Goal: Navigation & Orientation: Find specific page/section

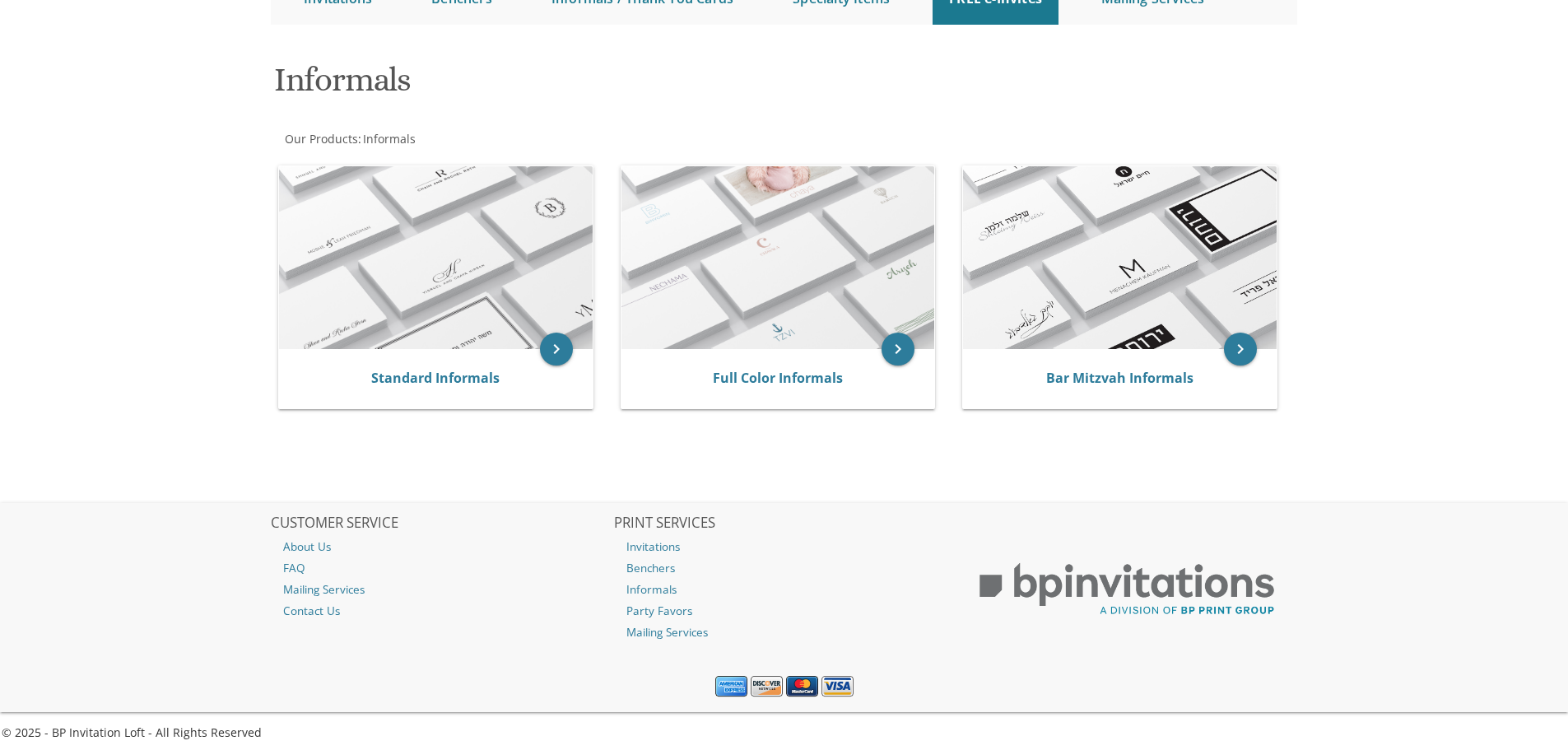
scroll to position [206, 0]
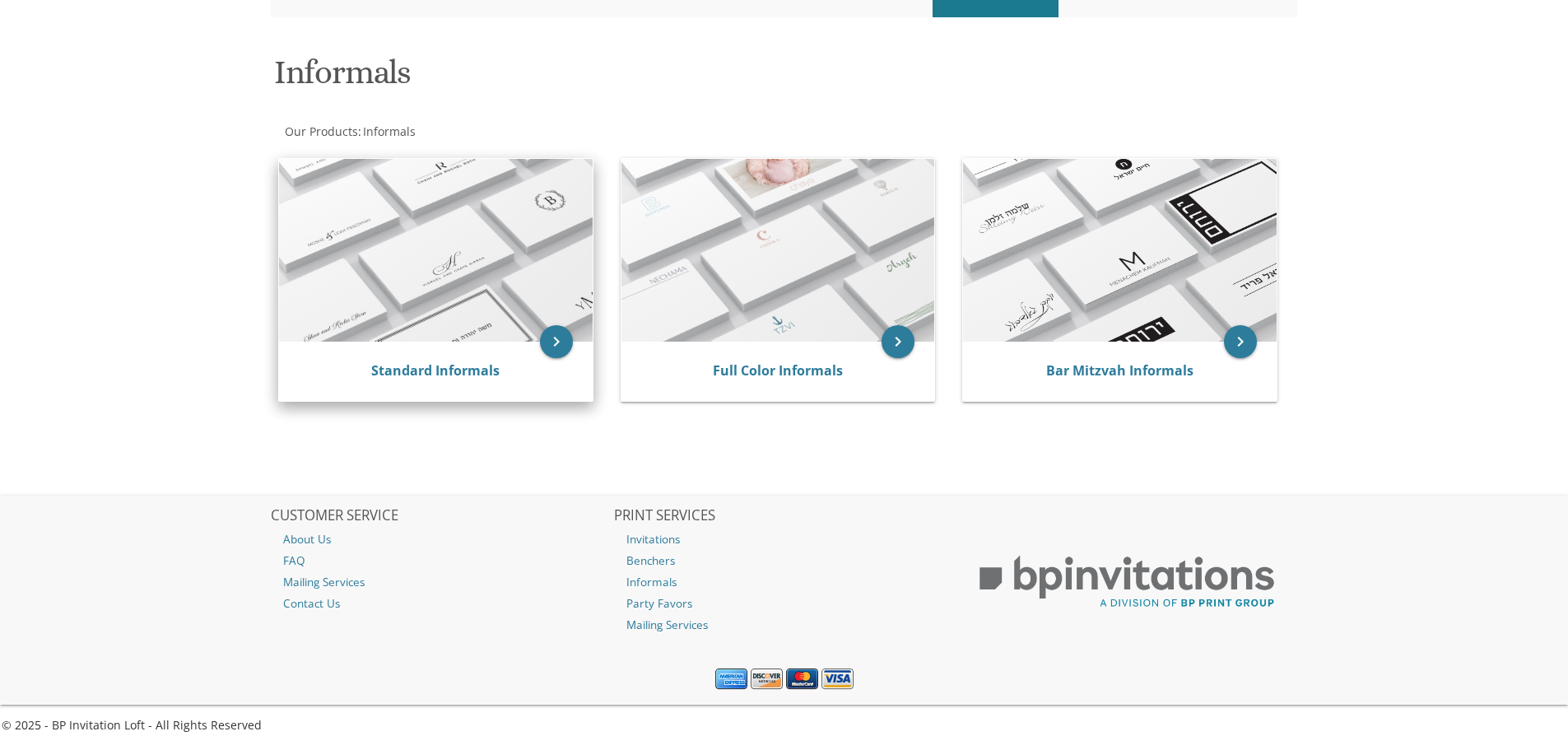
click at [409, 229] on img at bounding box center [436, 250] width 314 height 183
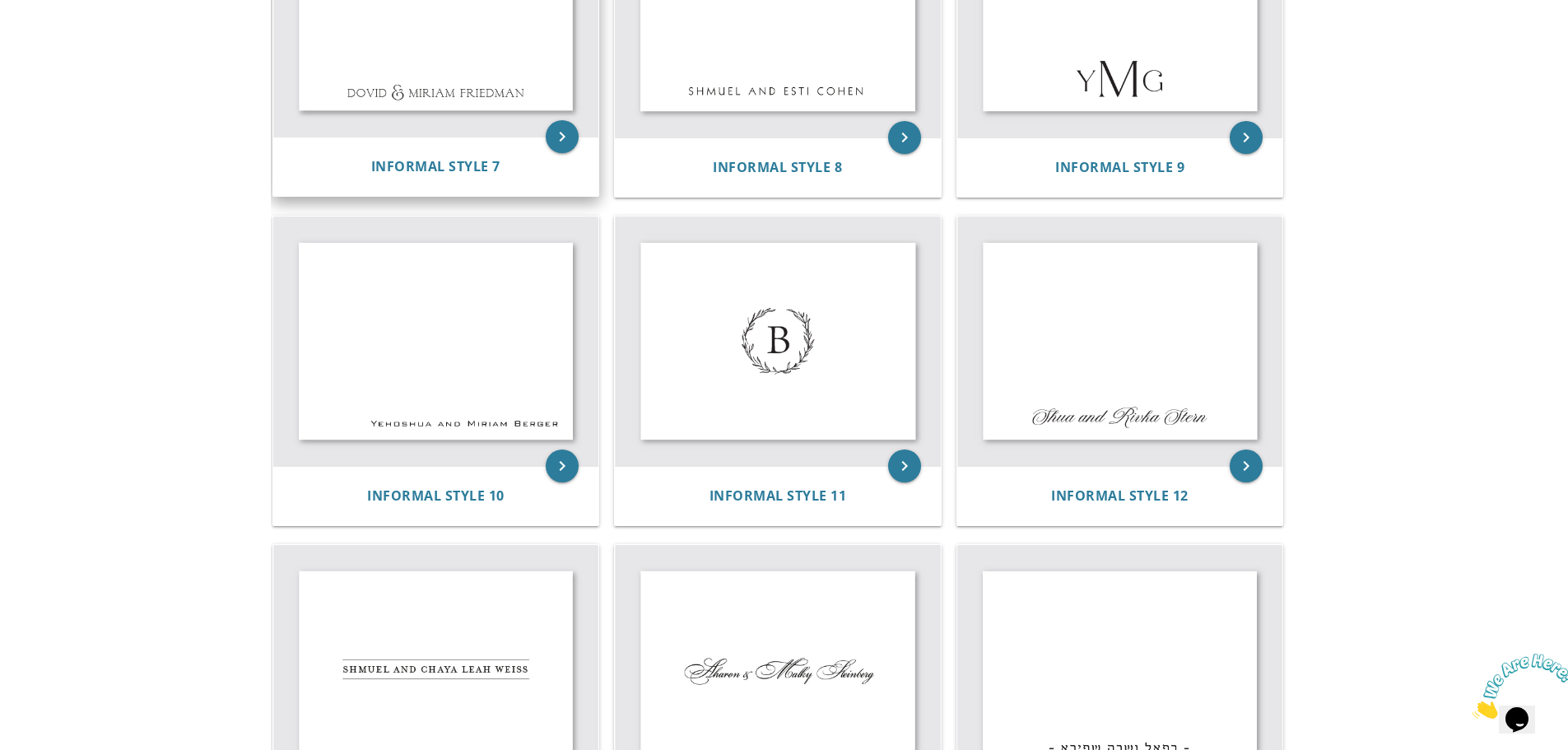
scroll to position [1482, 0]
